Goal: Information Seeking & Learning: Learn about a topic

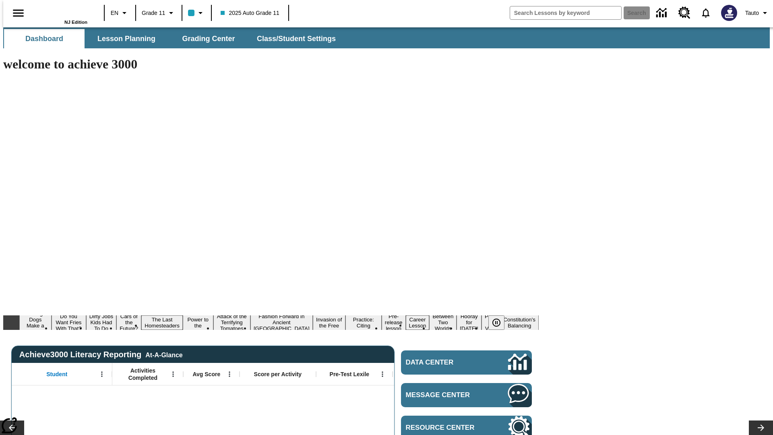
type input "-1"
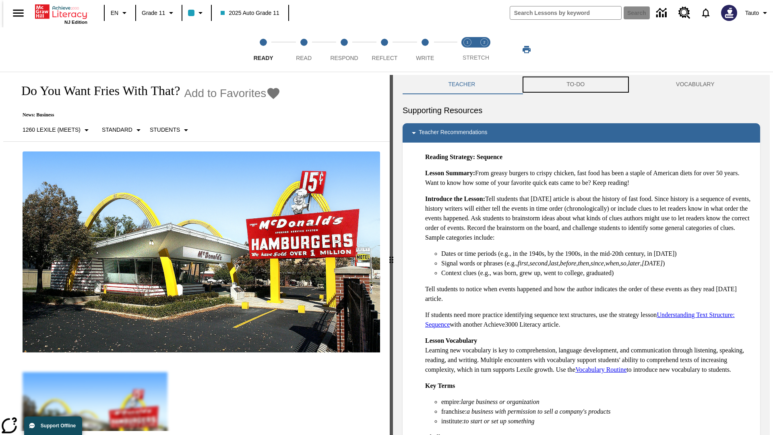
click at [576, 85] on button "TO-DO" at bounding box center [576, 84] width 110 height 19
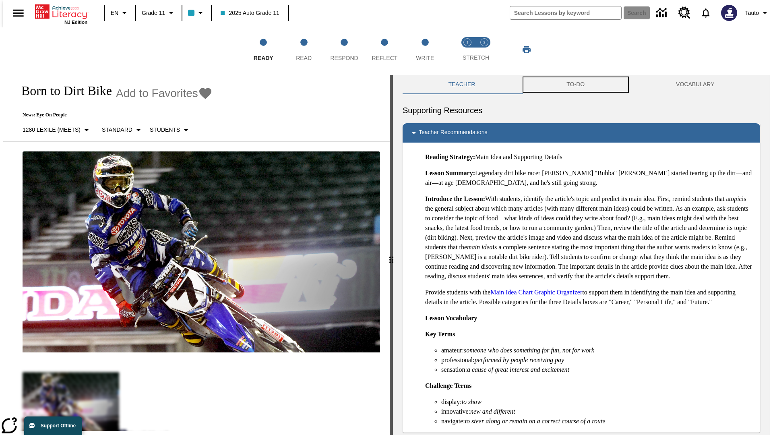
click at [576, 85] on button "TO-DO" at bounding box center [576, 84] width 110 height 19
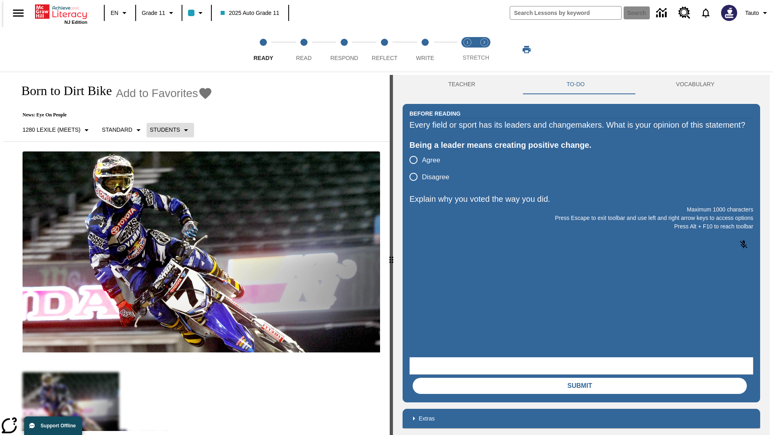
click at [166, 130] on p "Students" at bounding box center [165, 130] width 30 height 8
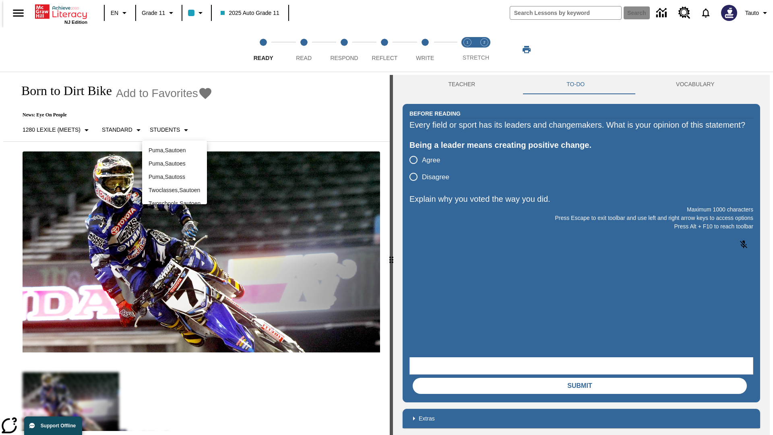
click at [387, 217] on div at bounding box center [386, 217] width 773 height 435
